Goal: Information Seeking & Learning: Check status

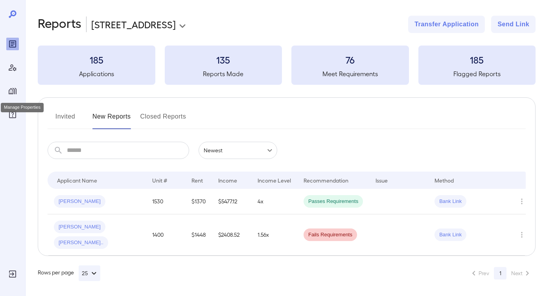
click at [15, 88] on icon "Manage Properties" at bounding box center [13, 91] width 8 height 6
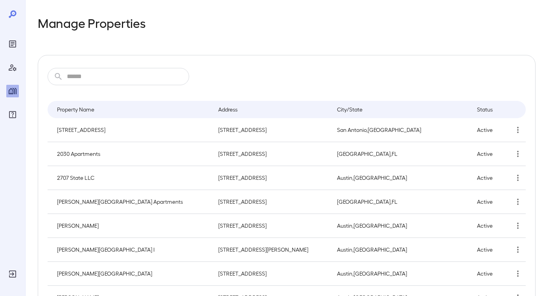
click at [84, 75] on input "text" at bounding box center [128, 76] width 122 height 17
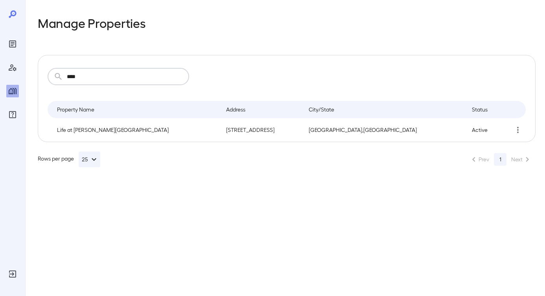
type input "****"
click at [120, 129] on p "Life at Jackson Square" at bounding box center [135, 130] width 156 height 8
click at [528, 129] on div "​ **** ​ Property Name Address City/State Status Life at Jackson Square 5140 N …" at bounding box center [287, 98] width 498 height 87
click at [514, 129] on icon "simple table" at bounding box center [517, 129] width 9 height 9
click at [12, 42] on div at bounding box center [272, 148] width 545 height 296
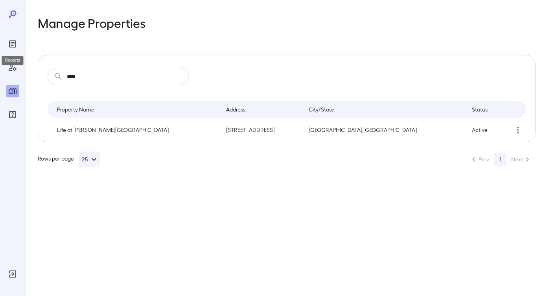
click at [20, 51] on div "Reports" at bounding box center [12, 58] width 23 height 16
click at [15, 46] on icon "Reports" at bounding box center [12, 43] width 7 height 7
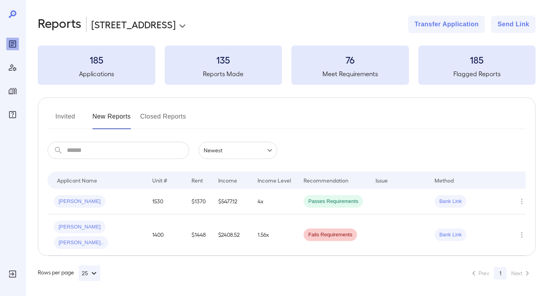
click at [100, 59] on h3 "185" at bounding box center [97, 59] width 118 height 13
click at [424, 228] on td at bounding box center [398, 235] width 59 height 41
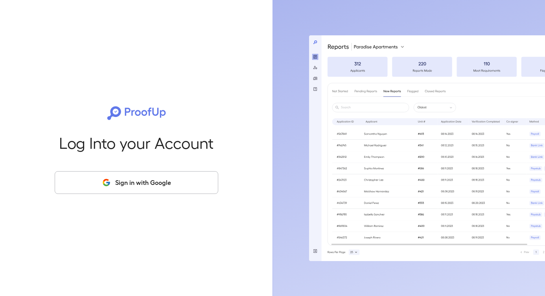
click at [132, 184] on button "Sign in with Google" at bounding box center [137, 182] width 164 height 23
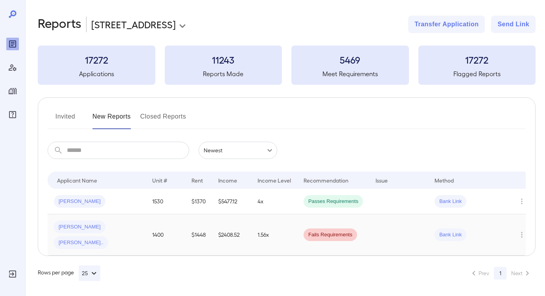
click at [398, 222] on td at bounding box center [398, 235] width 59 height 41
click at [393, 198] on td at bounding box center [398, 202] width 59 height 26
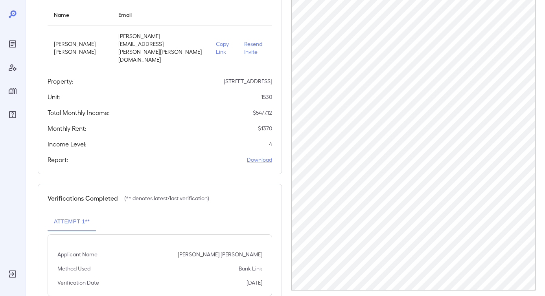
scroll to position [109, 0]
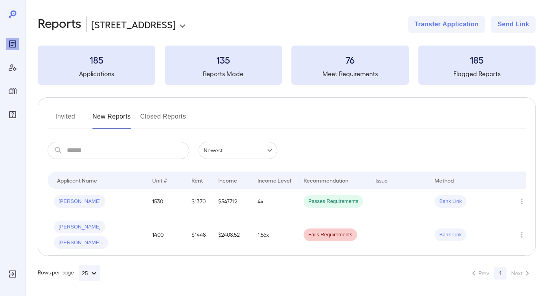
click at [169, 117] on button "Closed Reports" at bounding box center [163, 119] width 46 height 19
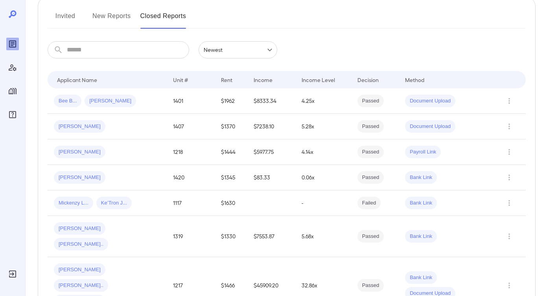
scroll to position [109, 0]
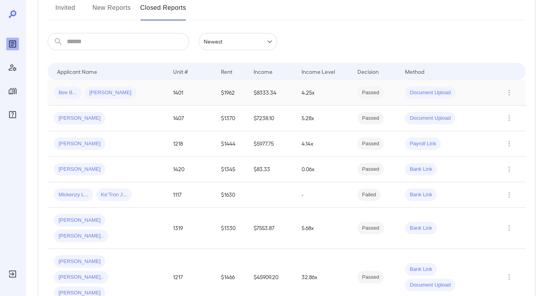
click at [137, 94] on div "Bee B... [PERSON_NAME]" at bounding box center [107, 92] width 107 height 13
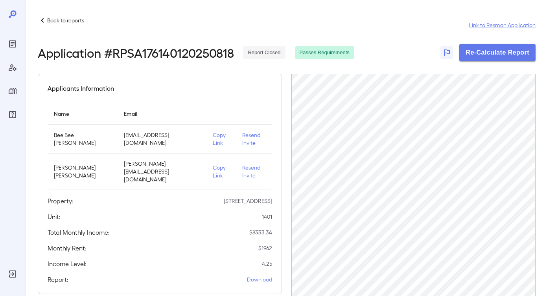
scroll to position [79, 0]
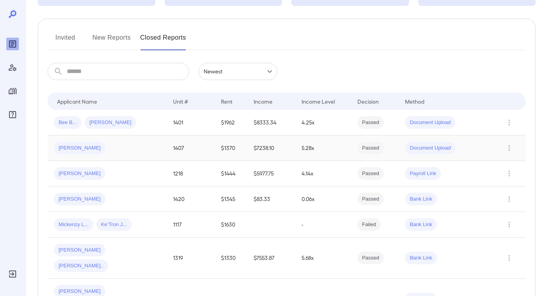
click at [128, 151] on div "[PERSON_NAME]" at bounding box center [107, 148] width 107 height 13
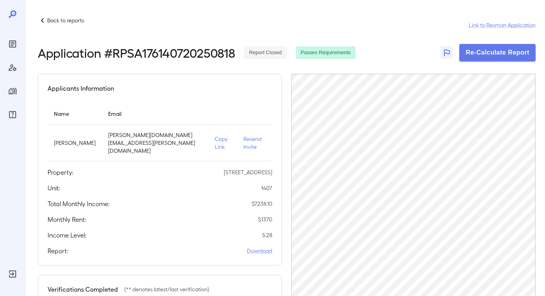
scroll to position [79, 0]
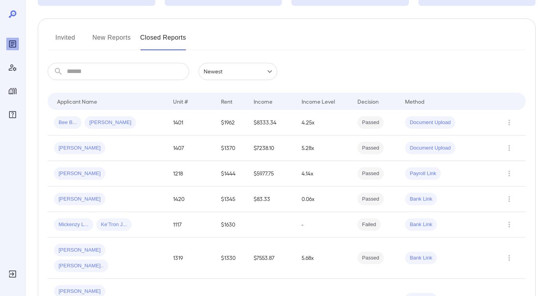
click at [128, 151] on div "[PERSON_NAME]" at bounding box center [107, 148] width 107 height 13
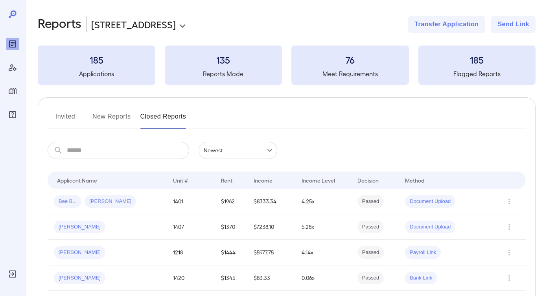
click at [256, 151] on body "**********" at bounding box center [272, 148] width 545 height 296
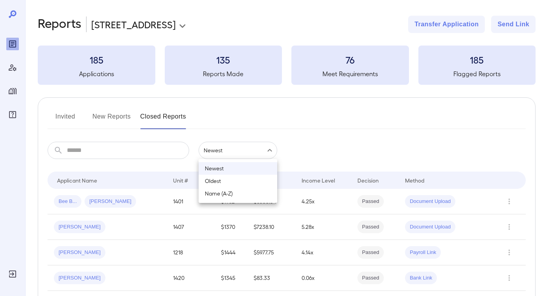
click at [332, 138] on div at bounding box center [272, 148] width 545 height 296
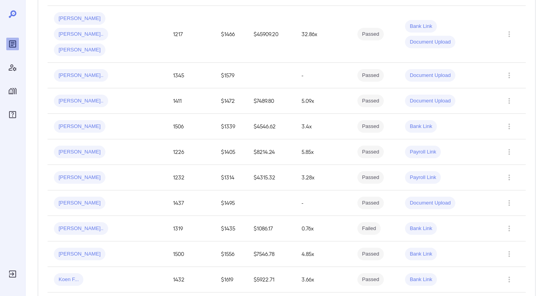
scroll to position [588, 0]
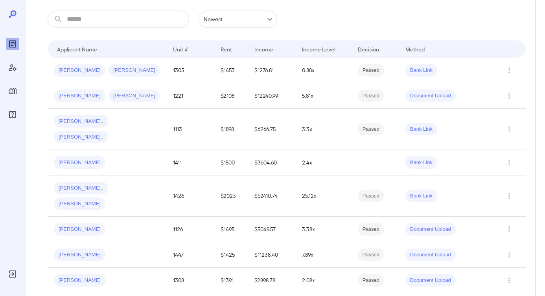
scroll to position [133, 0]
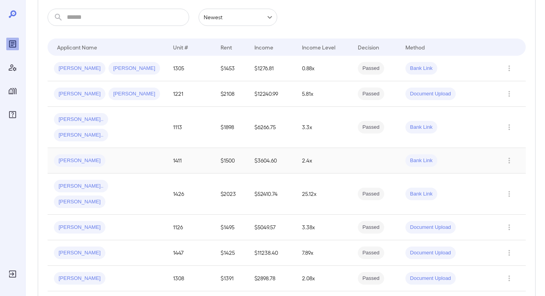
click at [332, 148] on td "2.4x" at bounding box center [324, 161] width 56 height 26
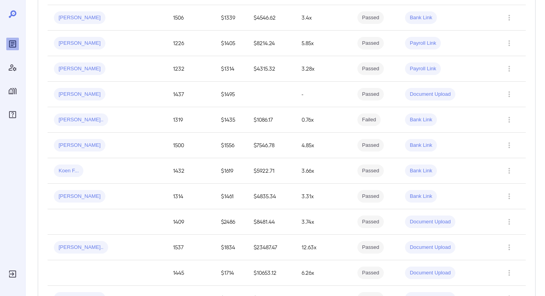
scroll to position [588, 0]
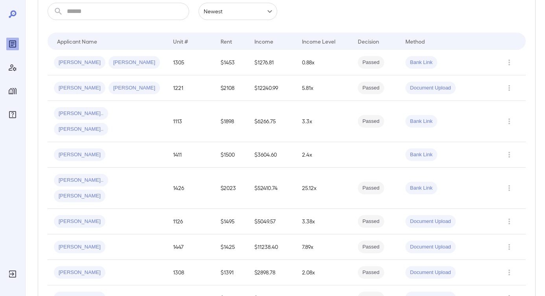
scroll to position [124, 0]
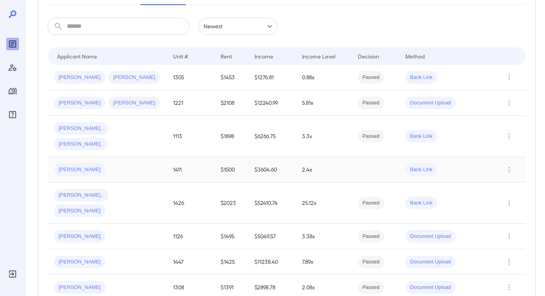
click at [340, 157] on td "2.4x" at bounding box center [324, 170] width 56 height 26
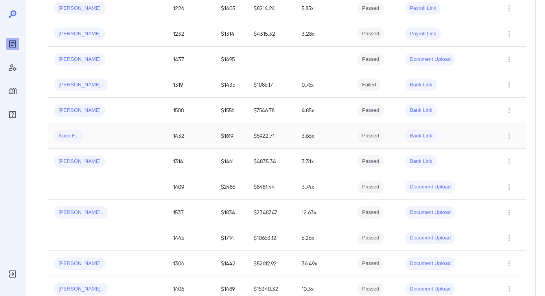
scroll to position [588, 0]
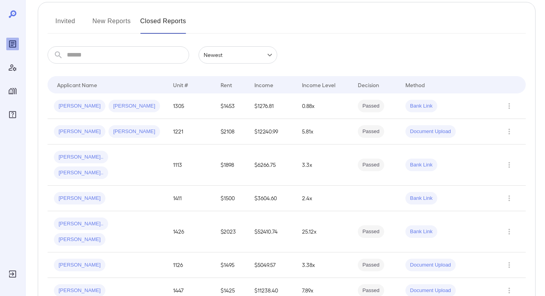
scroll to position [101, 0]
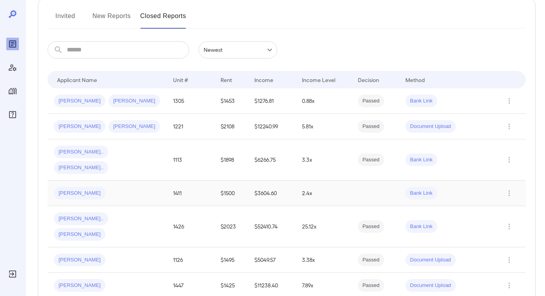
click at [352, 181] on td at bounding box center [375, 194] width 48 height 26
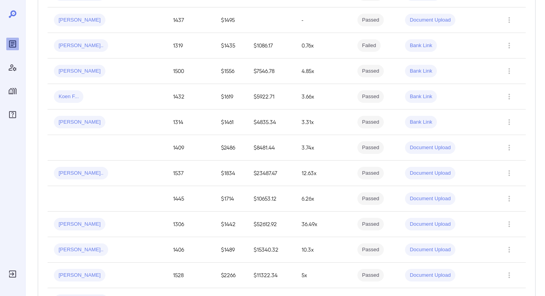
scroll to position [588, 0]
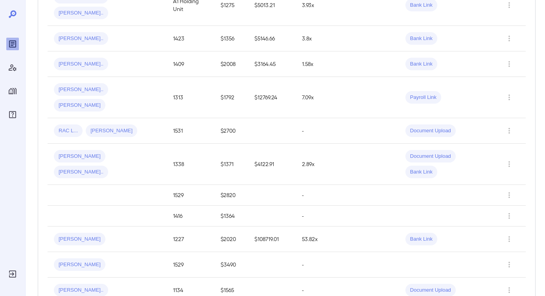
scroll to position [352, 0]
click at [328, 145] on td "2.89x" at bounding box center [324, 165] width 56 height 41
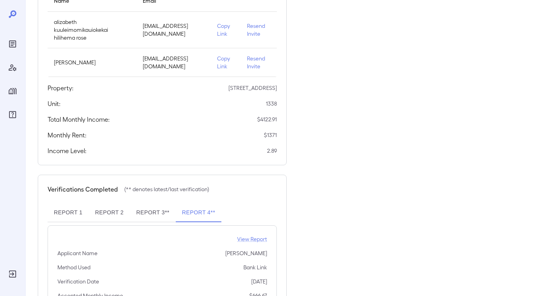
scroll to position [152, 0]
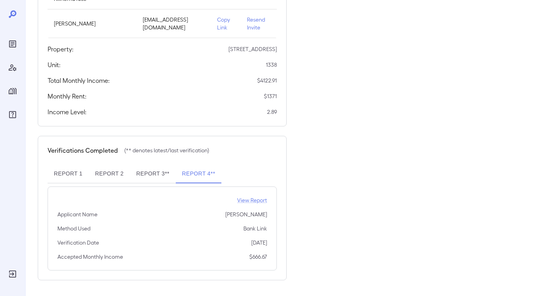
click at [80, 176] on button "Report 1" at bounding box center [68, 174] width 41 height 19
click at [108, 174] on button "Report 2" at bounding box center [109, 174] width 41 height 19
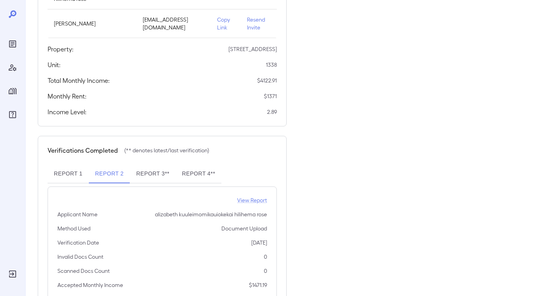
click at [149, 179] on button "Report 3**" at bounding box center [153, 174] width 46 height 19
click at [196, 182] on button "Report 4**" at bounding box center [199, 174] width 46 height 19
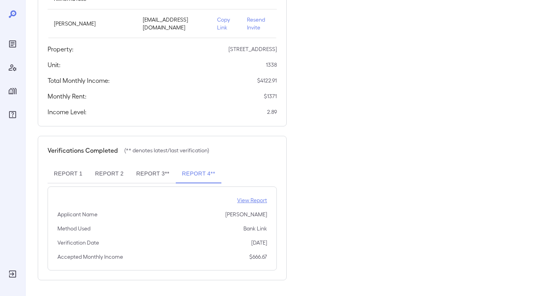
click at [245, 201] on p "View Report" at bounding box center [252, 201] width 30 height 8
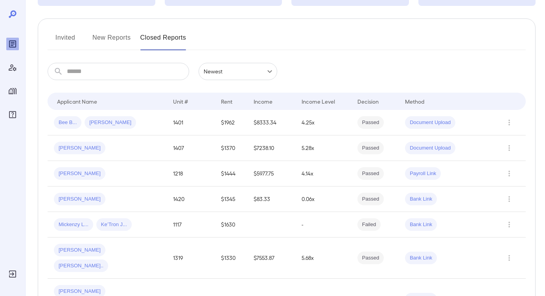
scroll to position [588, 0]
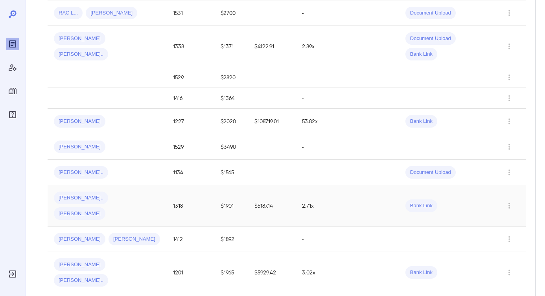
scroll to position [467, 0]
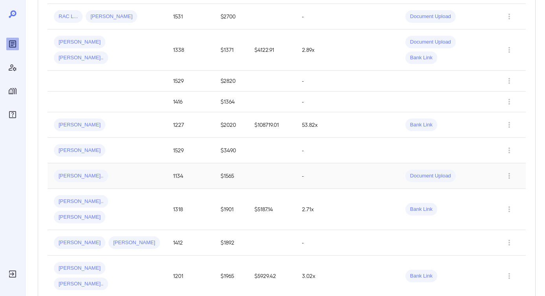
click at [344, 164] on td "-" at bounding box center [324, 177] width 56 height 26
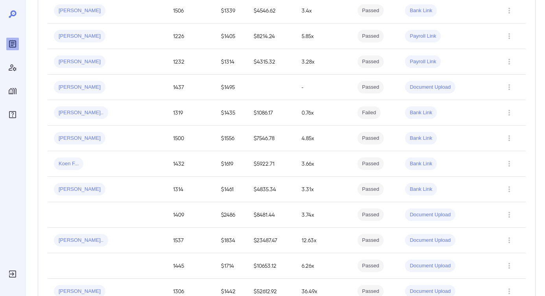
scroll to position [139, 0]
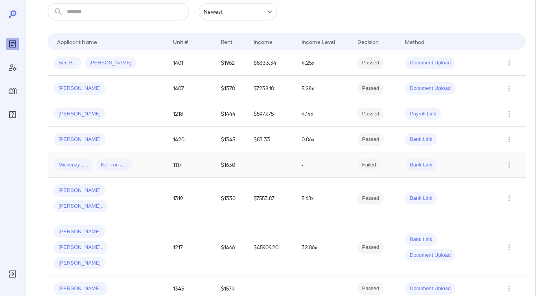
click at [320, 164] on td "-" at bounding box center [323, 166] width 56 height 26
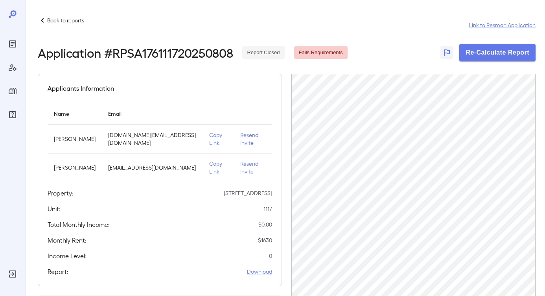
scroll to position [79, 0]
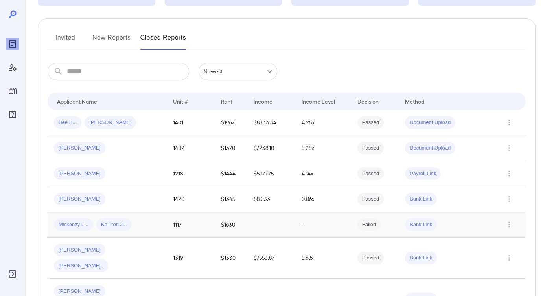
click at [324, 223] on td "-" at bounding box center [323, 225] width 56 height 26
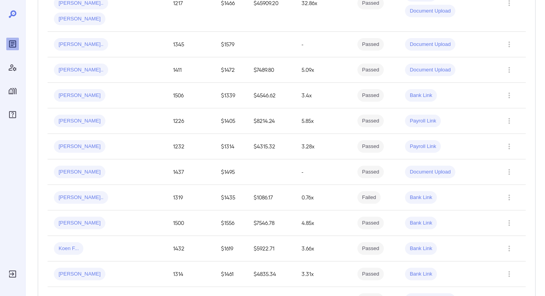
scroll to position [384, 0]
click at [330, 184] on td "0.76x" at bounding box center [323, 197] width 56 height 26
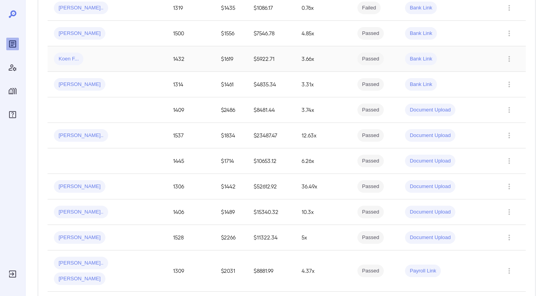
scroll to position [588, 0]
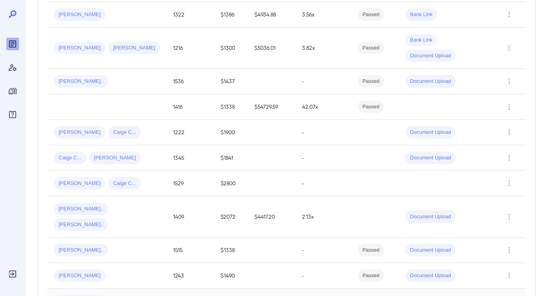
scroll to position [579, 0]
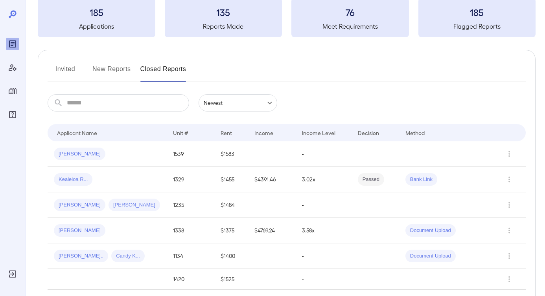
scroll to position [0, 0]
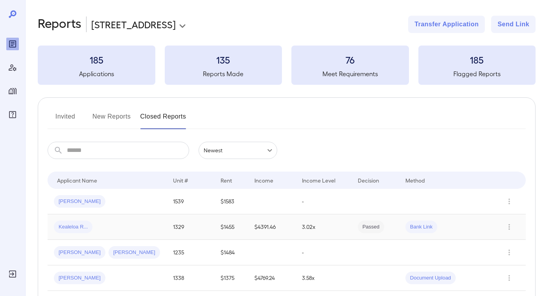
click at [339, 231] on td "3.02x" at bounding box center [324, 228] width 56 height 26
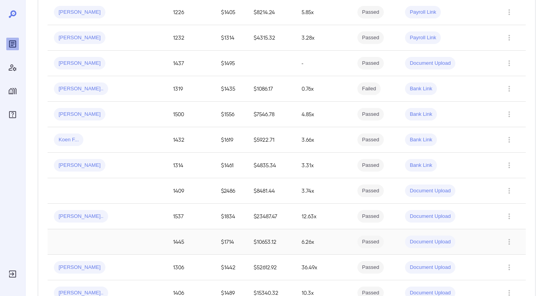
scroll to position [503, 0]
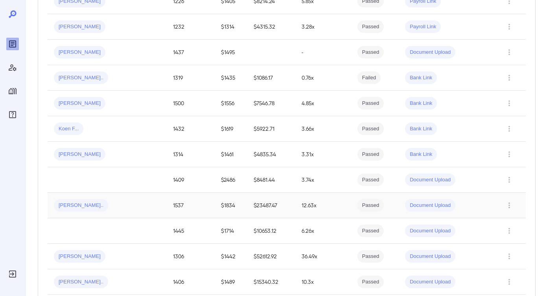
click at [388, 193] on td "Passed" at bounding box center [375, 206] width 48 height 26
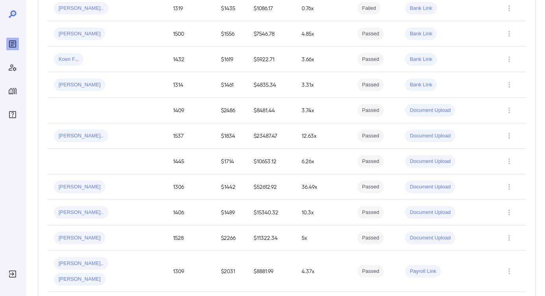
scroll to position [588, 0]
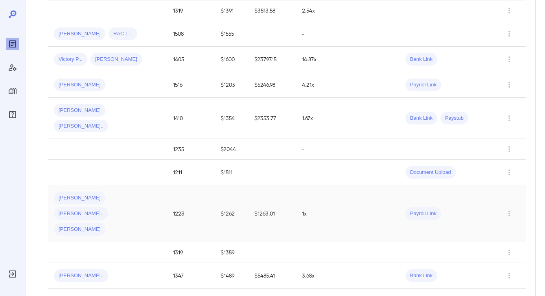
click at [366, 186] on td at bounding box center [375, 214] width 48 height 57
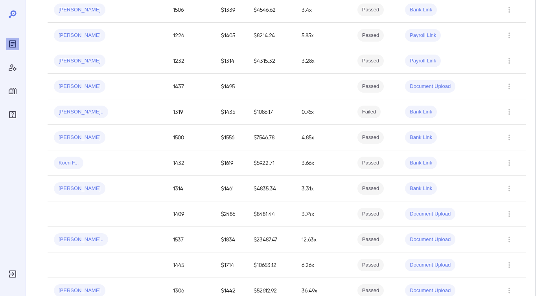
scroll to position [573, 0]
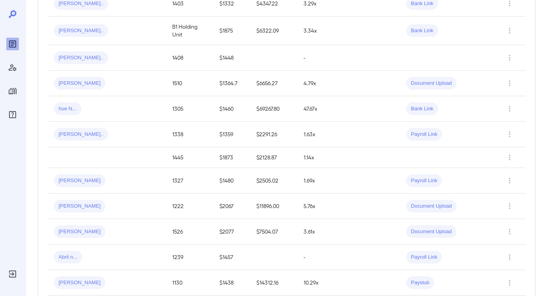
scroll to position [222, 0]
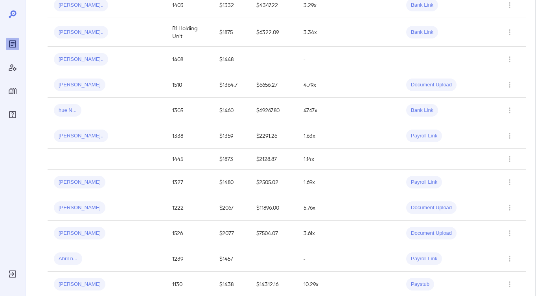
click at [369, 173] on td at bounding box center [376, 183] width 47 height 26
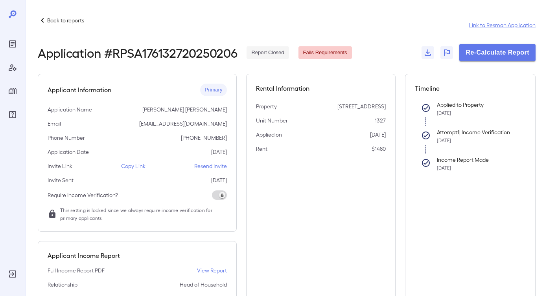
click at [219, 270] on p "View Report" at bounding box center [212, 271] width 30 height 8
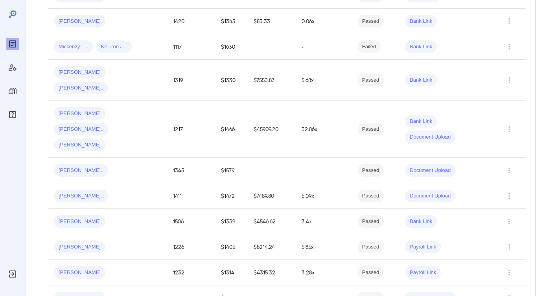
scroll to position [258, 0]
click at [330, 182] on td "5.09x" at bounding box center [323, 195] width 56 height 26
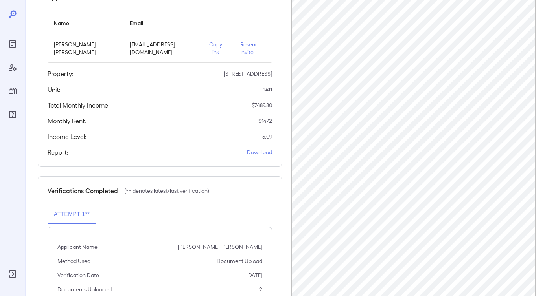
scroll to position [94, 0]
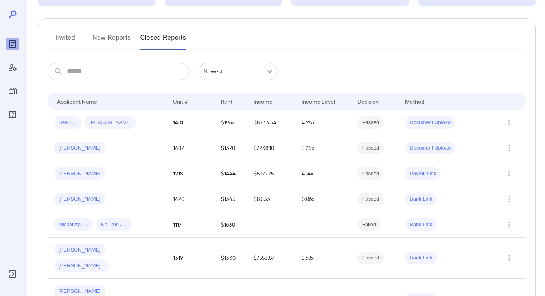
scroll to position [94, 0]
